Goal: Task Accomplishment & Management: Manage account settings

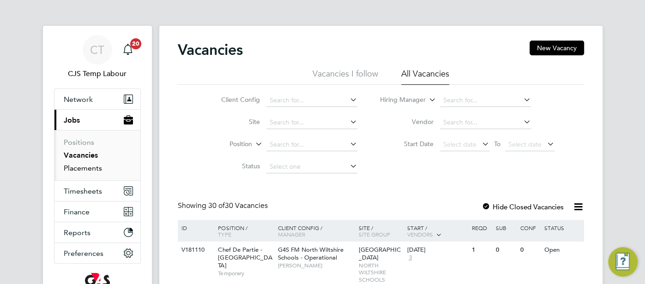
click at [75, 168] on link "Placements" at bounding box center [83, 168] width 38 height 9
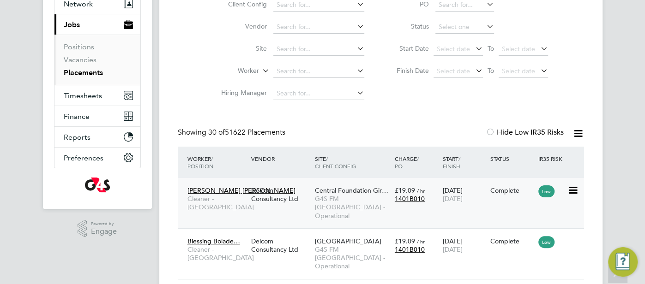
click at [377, 195] on span "G4S FM [GEOGRAPHIC_DATA] - Operational" at bounding box center [352, 207] width 75 height 25
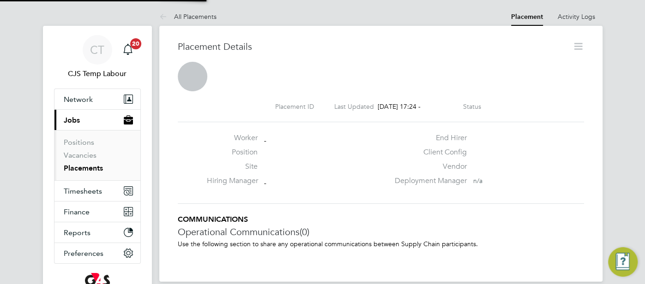
scroll to position [5, 5]
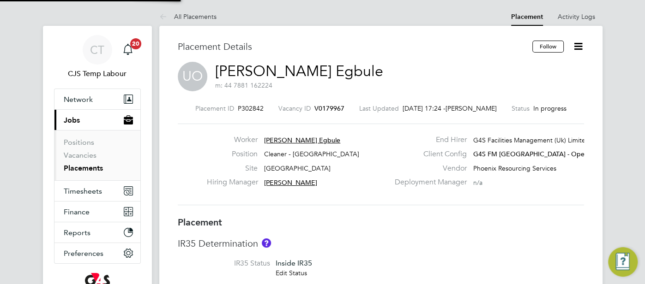
type input "[PERSON_NAME]"
type input "[DATE]"
type input "06:30"
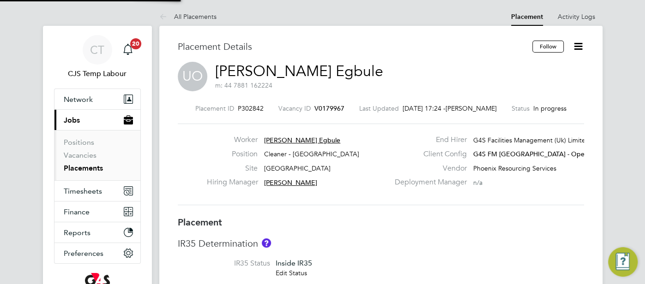
type input "08:30"
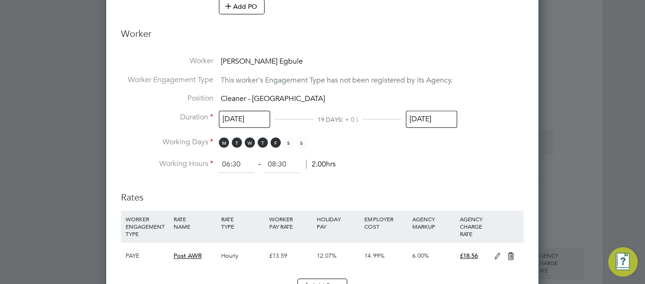
click at [433, 121] on input "[DATE]" at bounding box center [431, 119] width 51 height 17
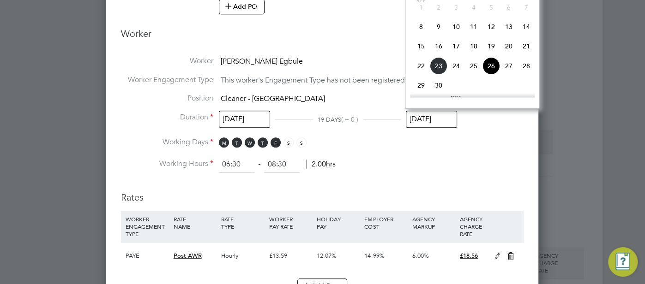
click at [420, 72] on span "22" at bounding box center [421, 66] width 18 height 18
type input "[DATE]"
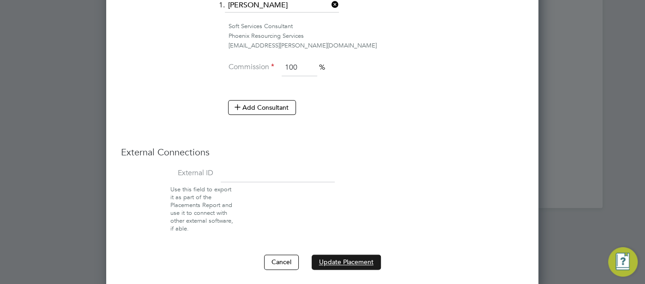
click at [347, 261] on button "Update Placement" at bounding box center [346, 262] width 69 height 15
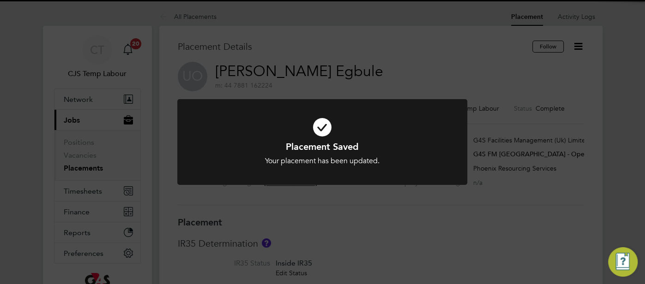
click at [322, 130] on icon at bounding box center [322, 127] width 240 height 36
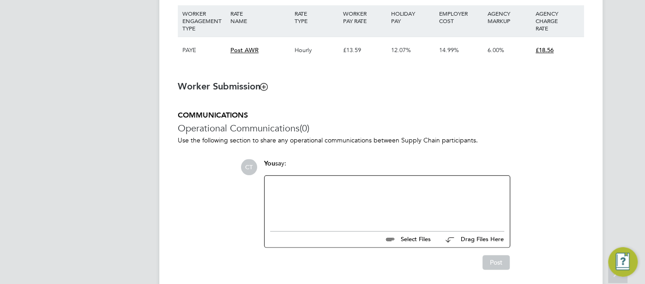
click at [307, 192] on div at bounding box center [387, 201] width 234 height 40
click at [491, 260] on button "Post" at bounding box center [495, 262] width 27 height 15
